Goal: Task Accomplishment & Management: Use online tool/utility

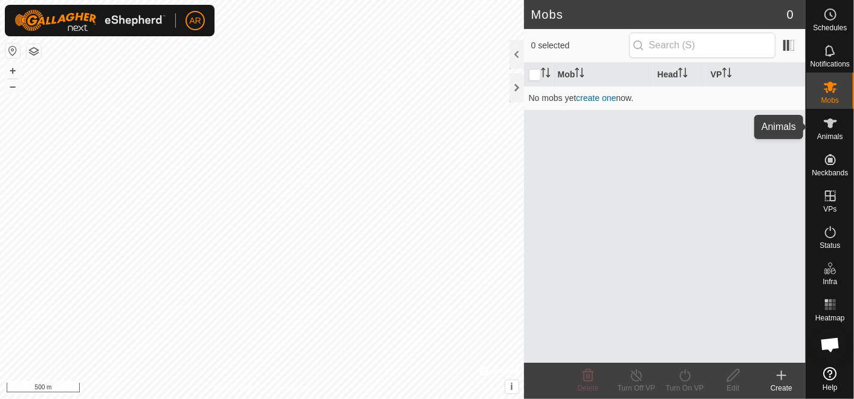
click at [839, 135] on span "Animals" at bounding box center [830, 136] width 26 height 7
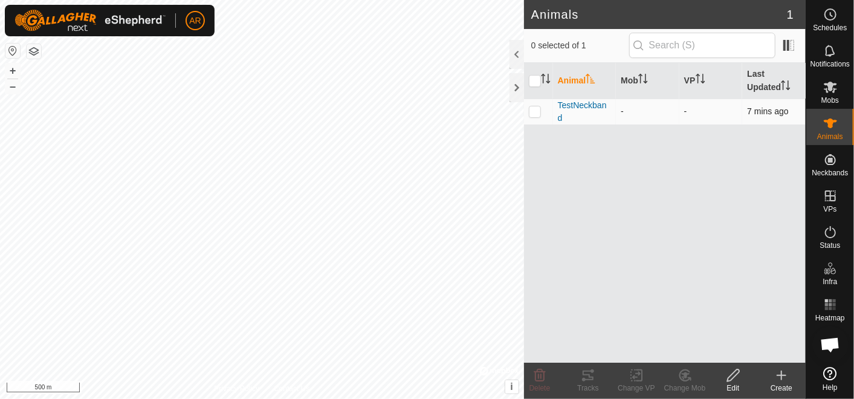
click at [532, 115] on p-checkbox at bounding box center [535, 111] width 12 height 10
checkbox input "true"
click at [593, 383] on div "Tracks" at bounding box center [588, 388] width 48 height 11
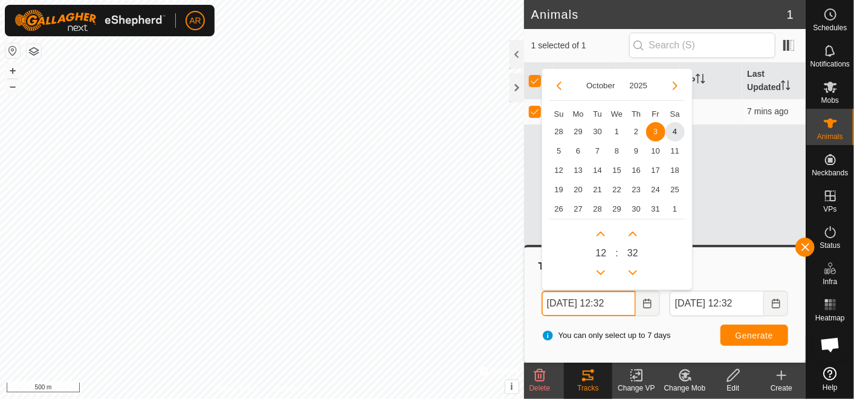
drag, startPoint x: 558, startPoint y: 302, endPoint x: 544, endPoint y: 308, distance: 14.9
click at [544, 308] on input "[DATE] 12:32" at bounding box center [589, 303] width 94 height 25
click at [677, 130] on span "4" at bounding box center [674, 131] width 19 height 19
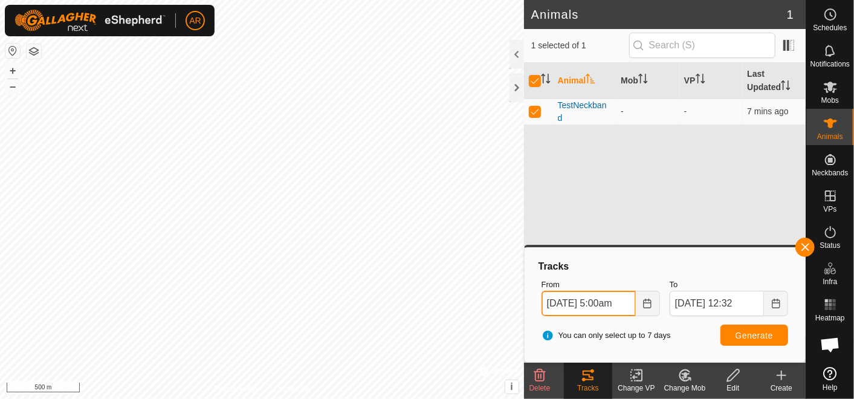
scroll to position [0, 5]
type input "[DATE] 05:00"
click at [760, 334] on span "Generate" at bounding box center [754, 336] width 37 height 10
